Goal: Task Accomplishment & Management: Use online tool/utility

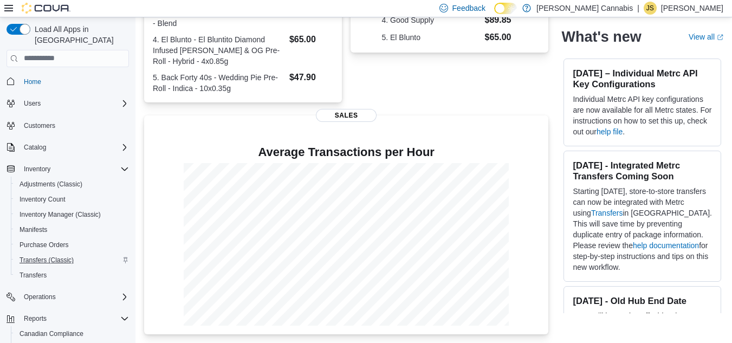
scroll to position [63, 0]
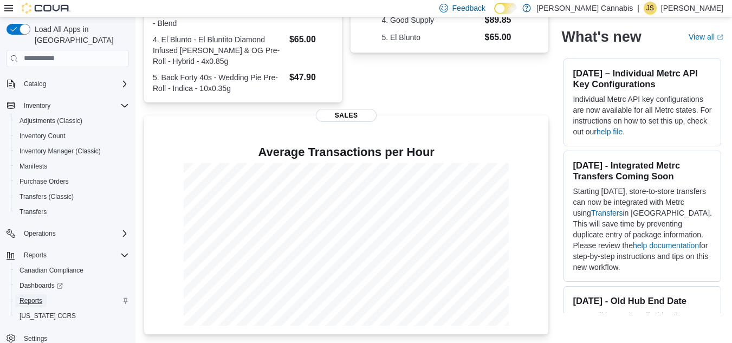
click at [45, 294] on link "Reports" at bounding box center [30, 300] width 31 height 13
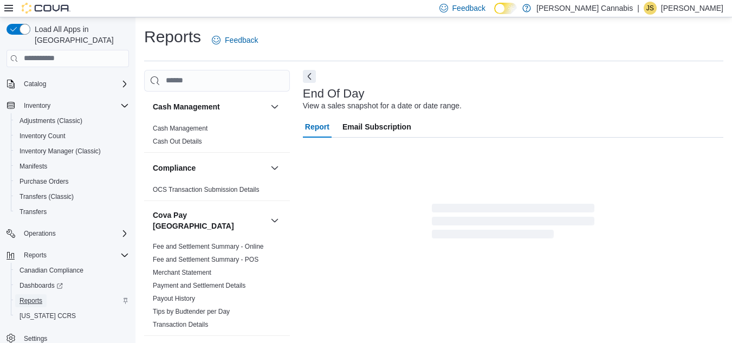
scroll to position [14, 0]
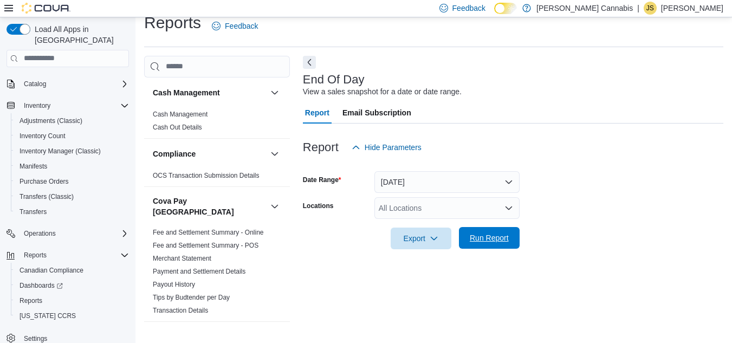
click at [482, 238] on span "Run Report" at bounding box center [489, 237] width 39 height 11
